Goal: Information Seeking & Learning: Find specific page/section

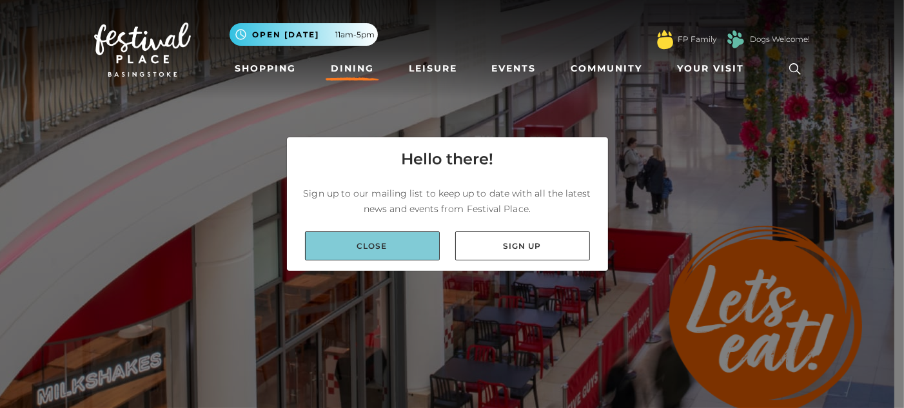
click at [389, 250] on link "Close" at bounding box center [372, 246] width 135 height 29
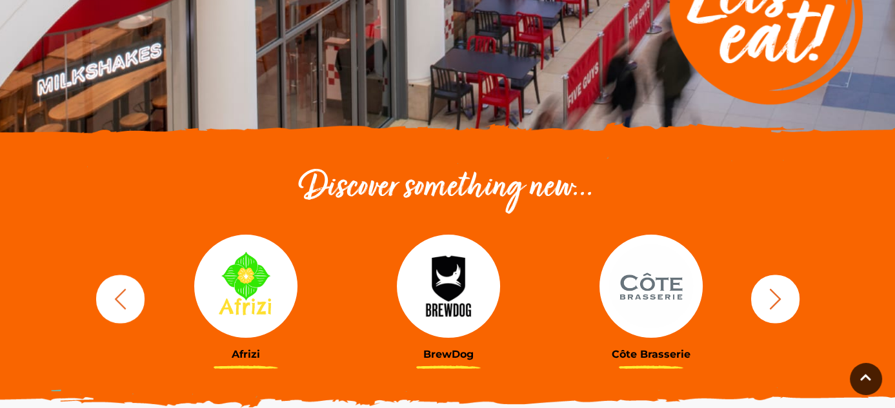
scroll to position [323, 0]
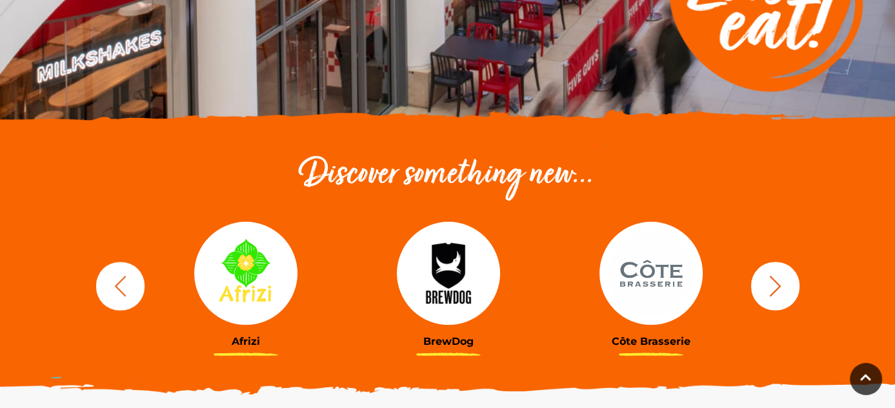
click at [130, 279] on icon "button" at bounding box center [120, 286] width 24 height 24
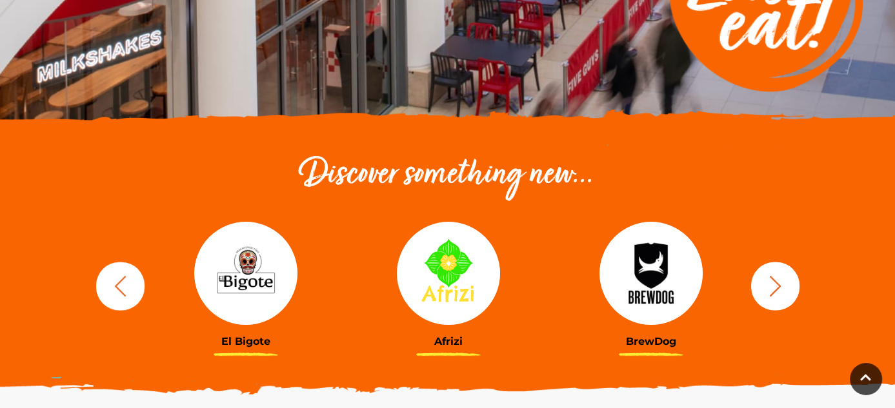
click at [263, 284] on img at bounding box center [245, 273] width 103 height 103
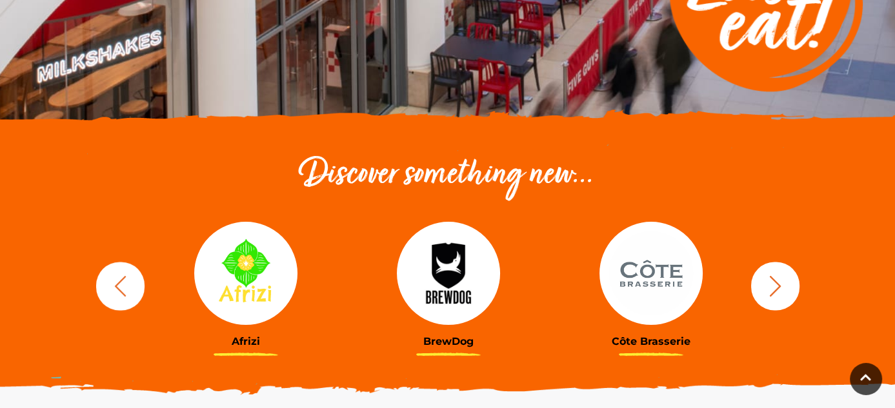
click at [768, 292] on icon "button" at bounding box center [775, 286] width 24 height 24
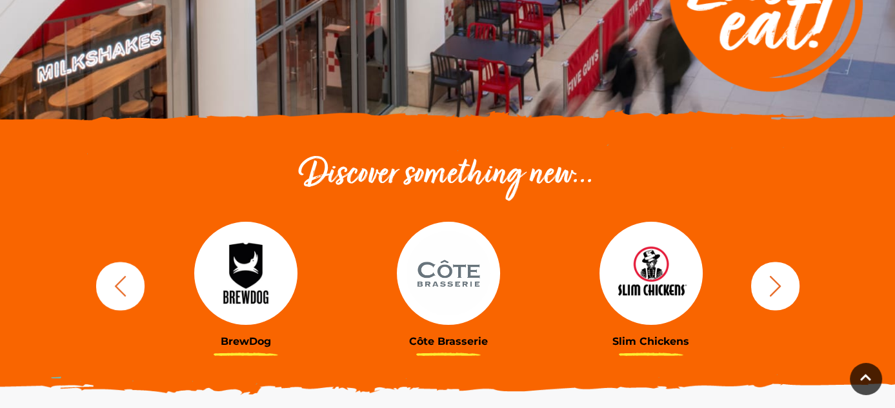
click at [768, 291] on icon "button" at bounding box center [775, 286] width 24 height 24
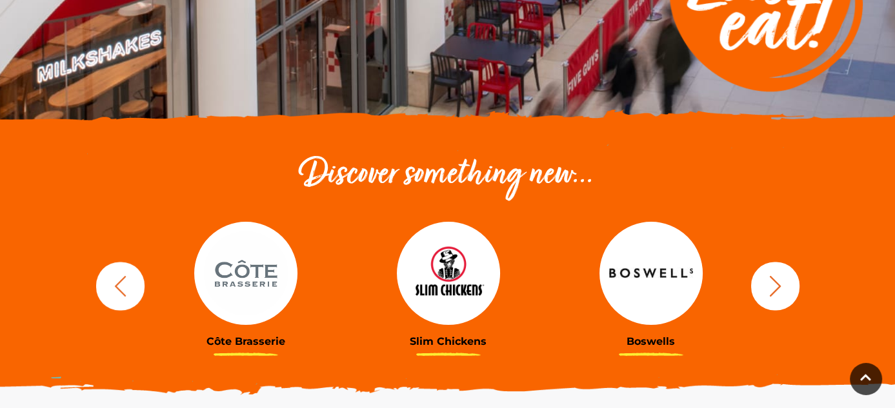
click at [768, 291] on icon "button" at bounding box center [775, 286] width 24 height 24
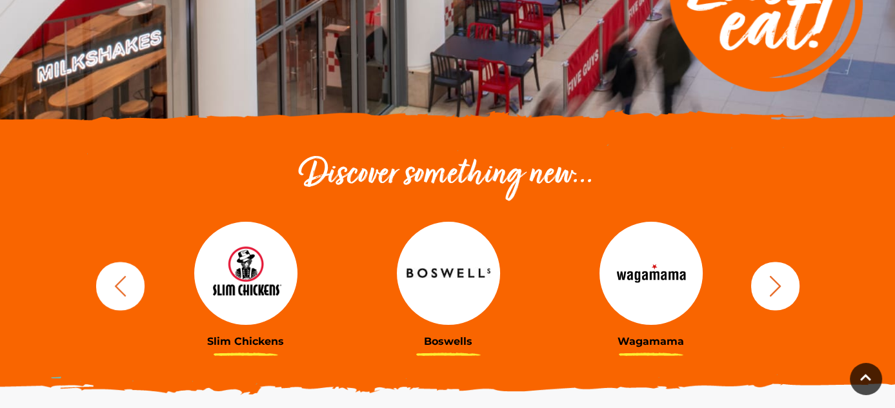
click at [768, 291] on icon "button" at bounding box center [775, 286] width 24 height 24
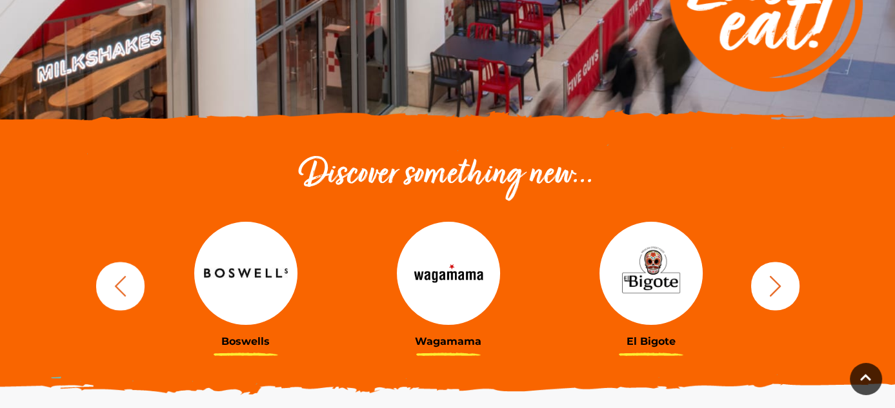
click at [768, 291] on icon "button" at bounding box center [775, 286] width 24 height 24
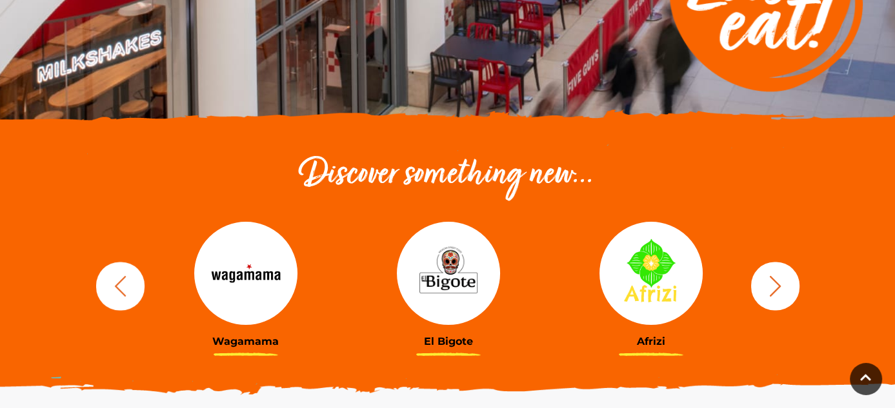
click at [768, 291] on icon "button" at bounding box center [775, 286] width 24 height 24
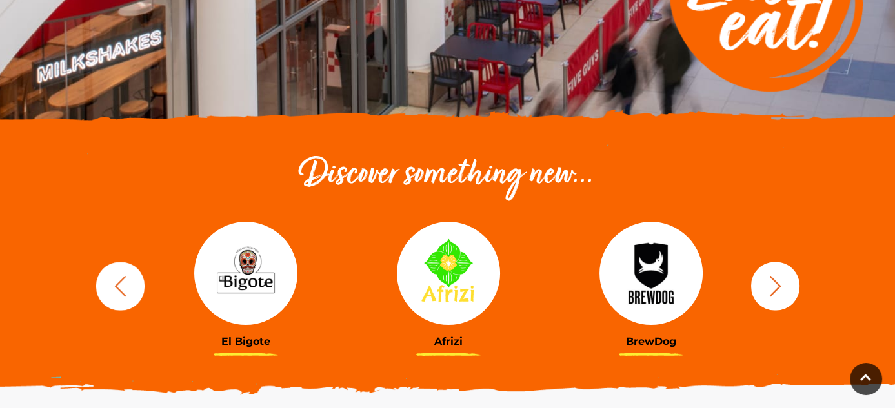
click at [769, 293] on icon "button" at bounding box center [775, 286] width 24 height 24
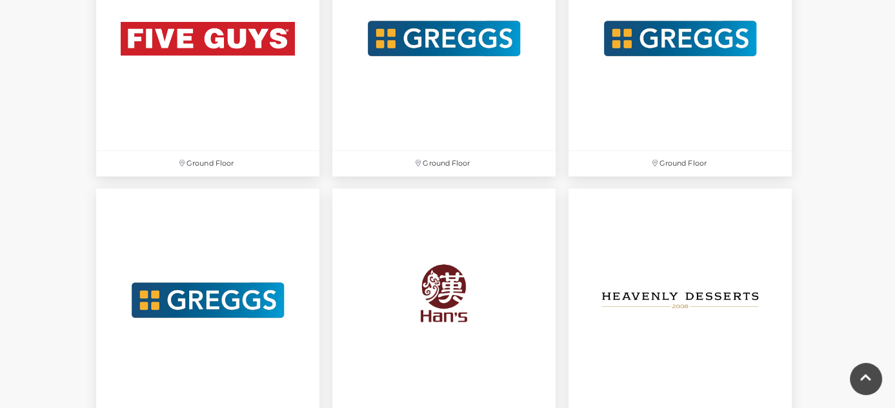
scroll to position [2516, 0]
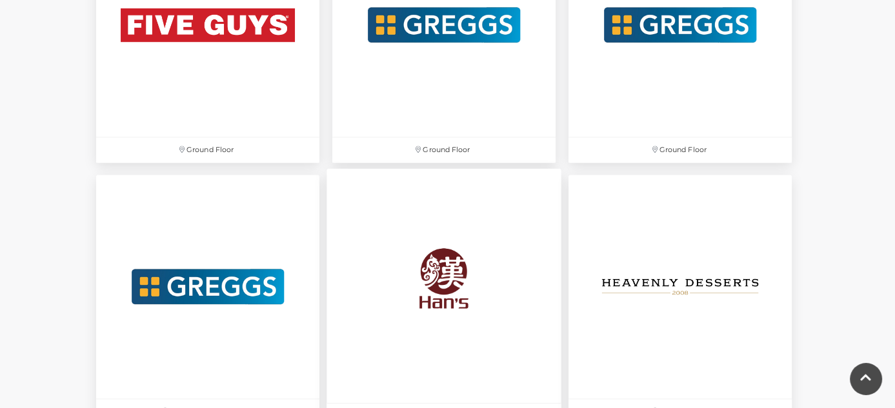
click at [476, 297] on img at bounding box center [443, 286] width 235 height 235
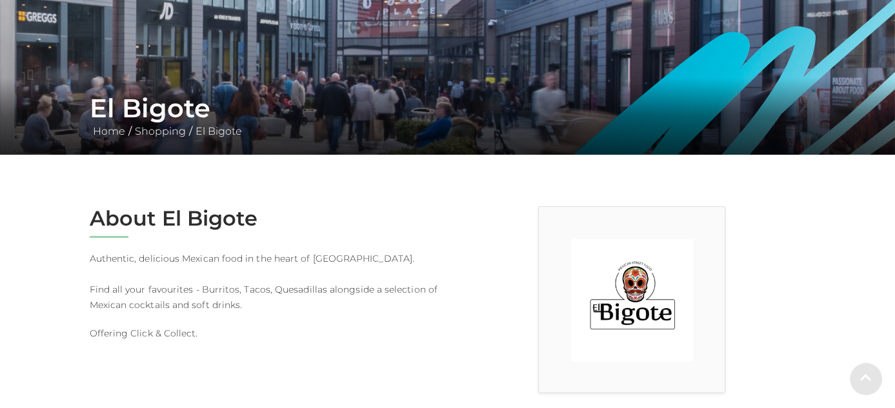
scroll to position [194, 0]
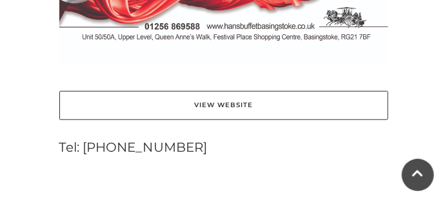
scroll to position [1225, 0]
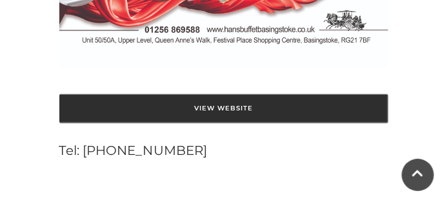
click at [254, 108] on link "View Website" at bounding box center [223, 108] width 329 height 29
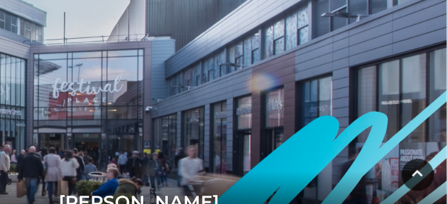
scroll to position [0, 0]
